Goal: Information Seeking & Learning: Learn about a topic

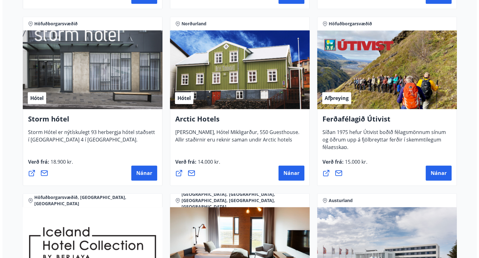
scroll to position [641, 0]
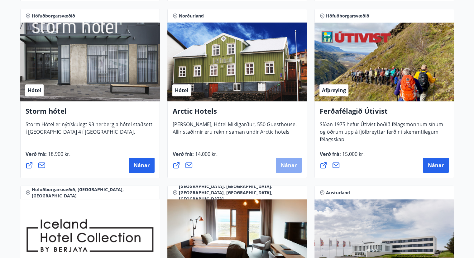
click at [289, 167] on span "Nánar" at bounding box center [289, 165] width 16 height 7
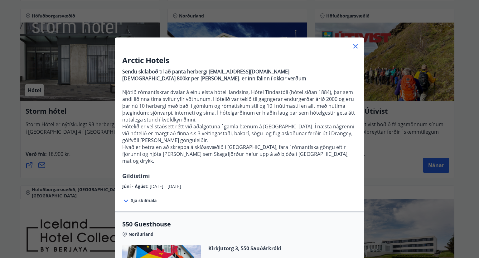
click at [353, 46] on icon at bounding box center [355, 46] width 4 height 4
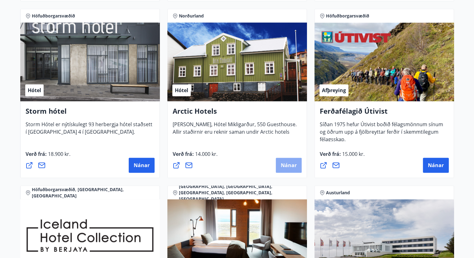
click at [284, 160] on button "Nánar" at bounding box center [289, 164] width 26 height 15
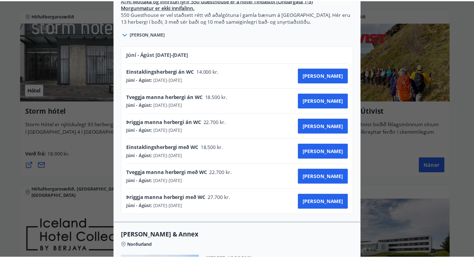
scroll to position [312, 0]
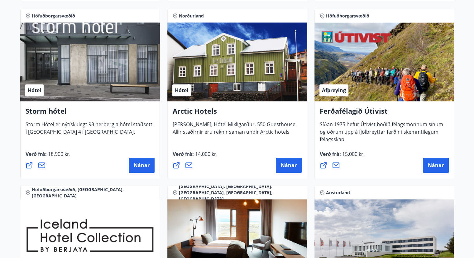
click at [280, 154] on div "Verð frá : 14.000 kr. [GEOGRAPHIC_DATA]" at bounding box center [237, 161] width 129 height 22
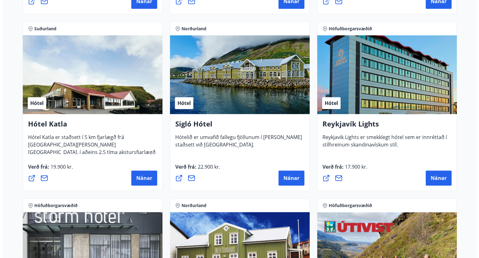
scroll to position [454, 0]
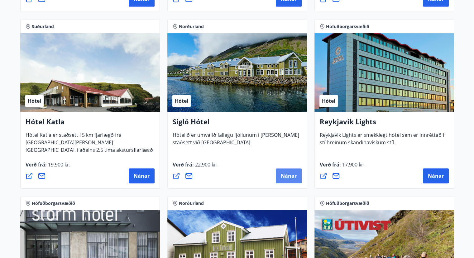
click at [287, 178] on span "Nánar" at bounding box center [289, 175] width 16 height 7
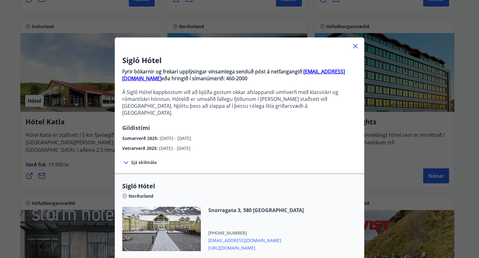
click at [287, 182] on span "Sigló Hótel" at bounding box center [239, 186] width 235 height 9
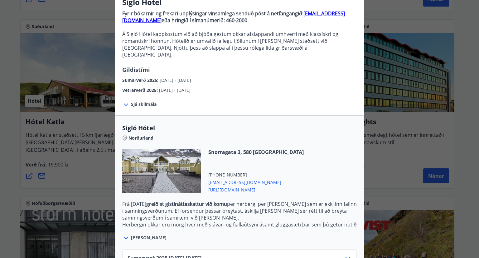
scroll to position [98, 0]
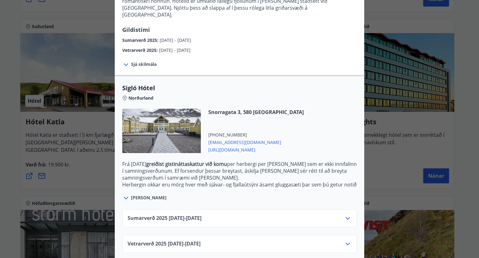
click at [346, 240] on icon at bounding box center [347, 243] width 7 height 7
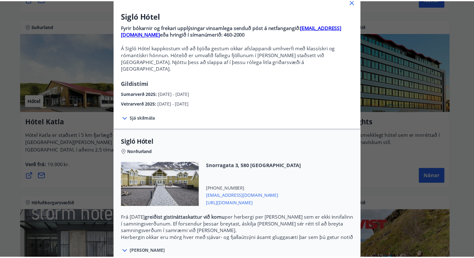
scroll to position [0, 0]
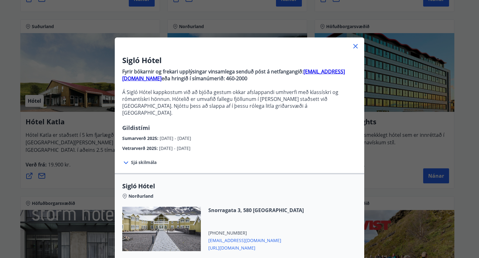
click at [352, 44] on icon at bounding box center [355, 45] width 7 height 7
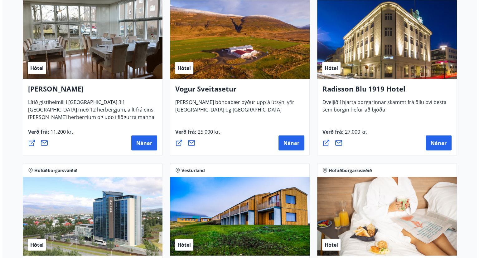
scroll to position [1185, 0]
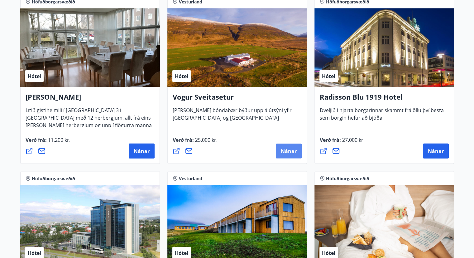
click at [291, 152] on span "Nánar" at bounding box center [289, 150] width 16 height 7
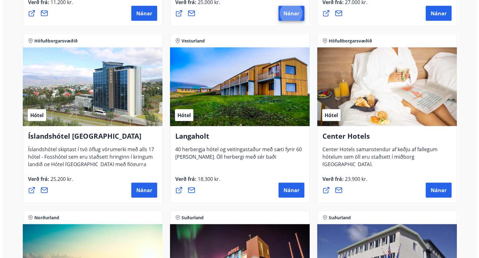
scroll to position [1335, 0]
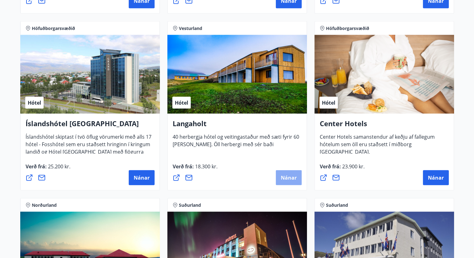
click at [286, 179] on span "Nánar" at bounding box center [289, 177] width 16 height 7
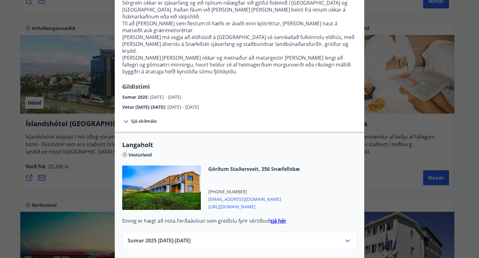
scroll to position [146, 0]
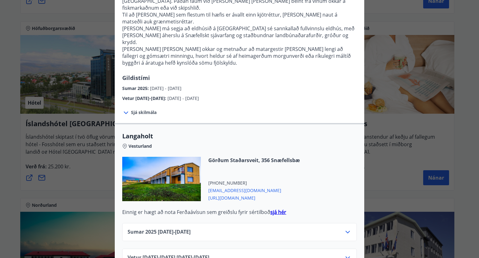
click at [347, 254] on icon at bounding box center [347, 257] width 7 height 7
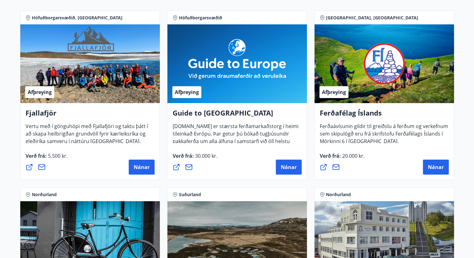
scroll to position [0, 0]
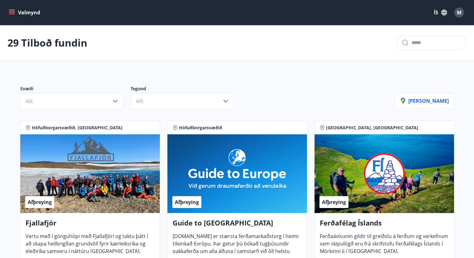
click at [24, 12] on button "Valmynd" at bounding box center [24, 12] width 35 height 11
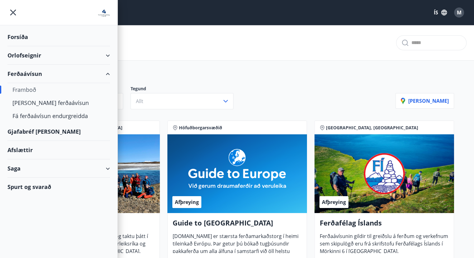
click at [16, 38] on div "Forsíða" at bounding box center [58, 37] width 103 height 18
